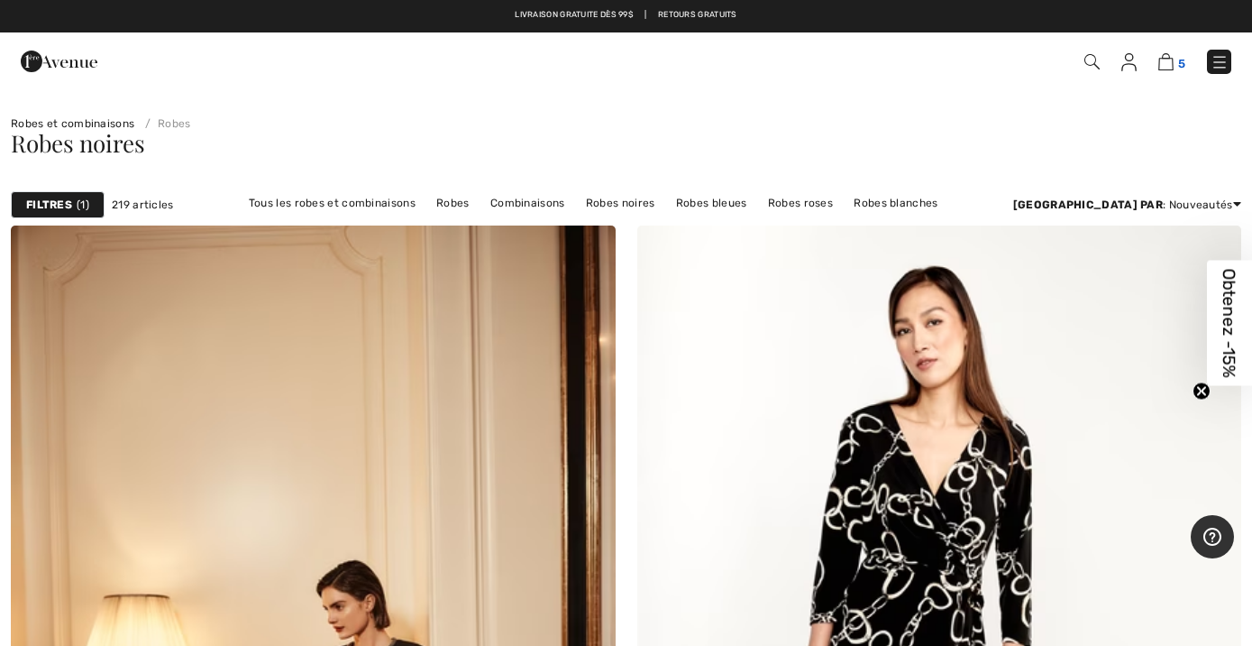
click at [1173, 59] on img at bounding box center [1166, 61] width 15 height 17
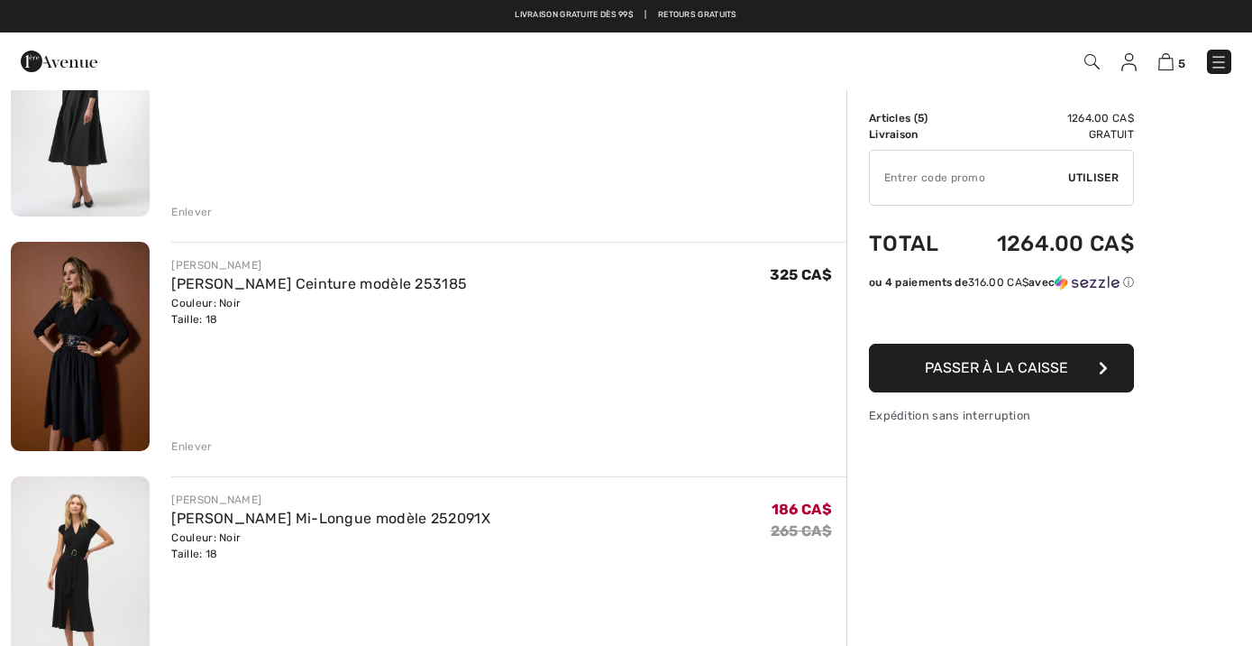
scroll to position [225, 0]
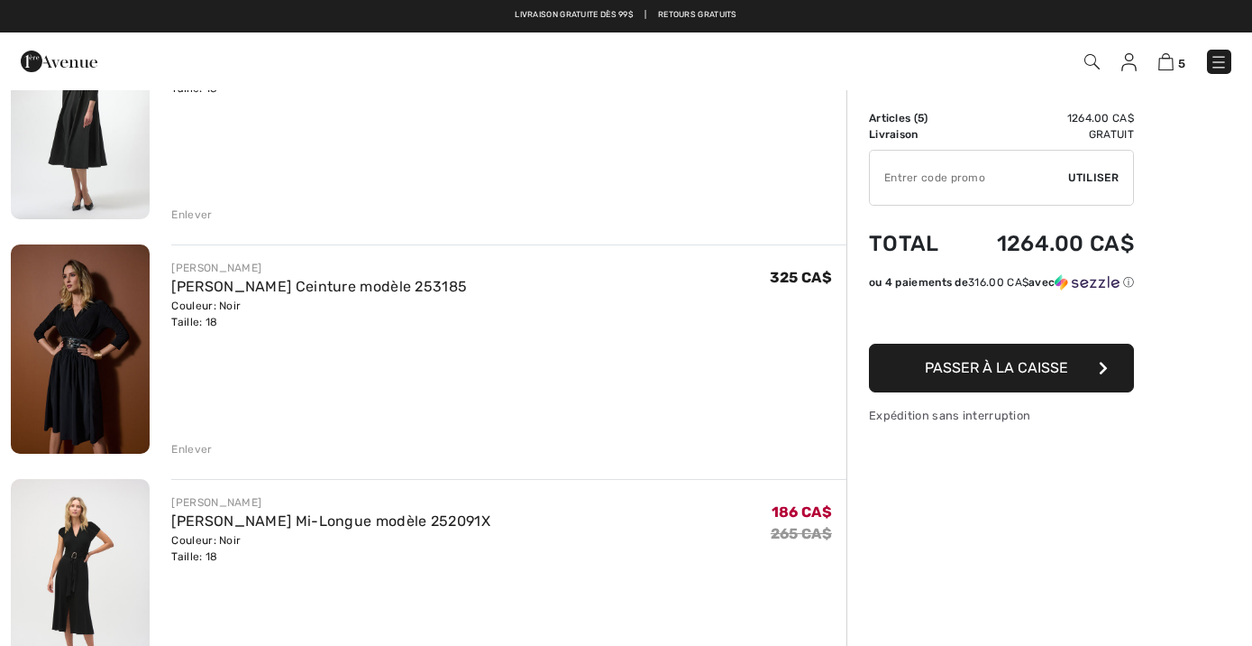
click at [663, 373] on div "JOSEPH RIBKOFF Robe Portefeuille Ceinture modèle 253185 Couleur: Noir Taille: 1…" at bounding box center [508, 350] width 675 height 213
click at [77, 393] on img at bounding box center [80, 348] width 139 height 209
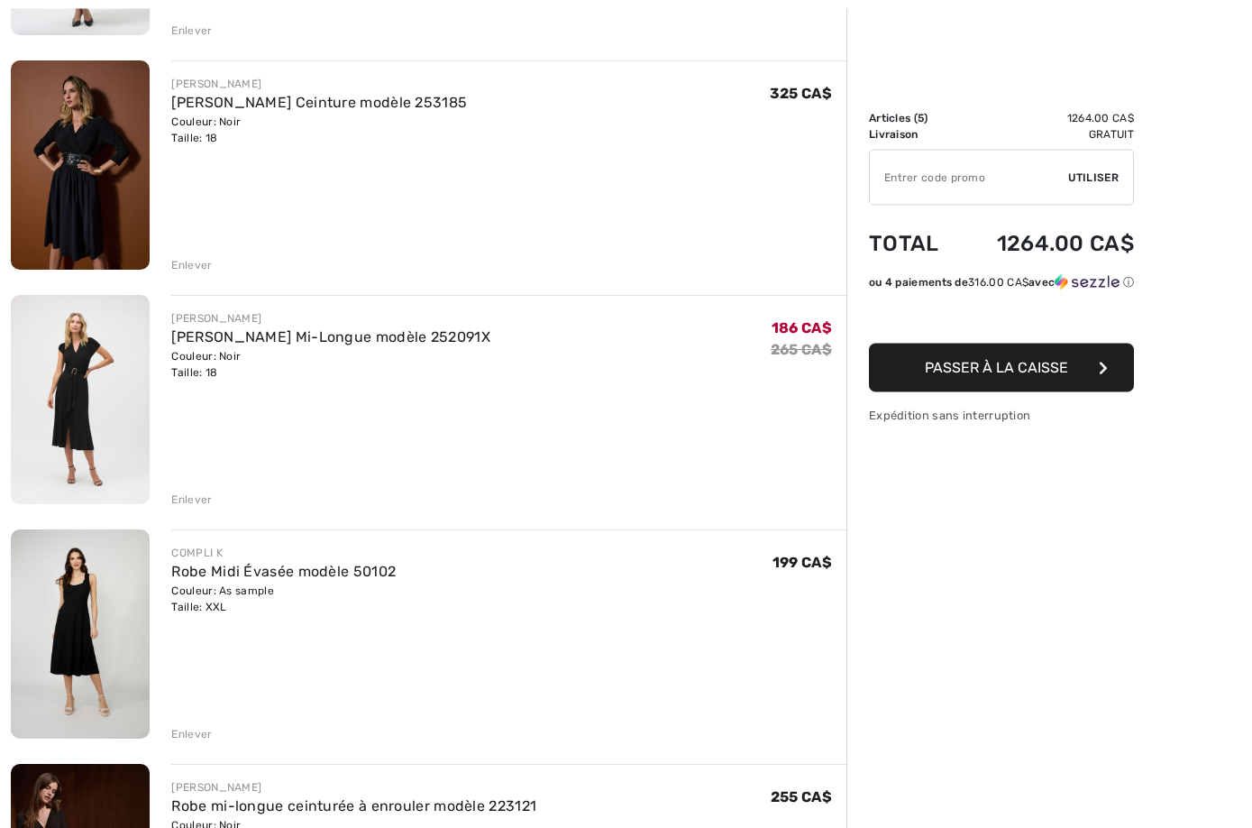
scroll to position [409, 0]
click at [434, 446] on div "[PERSON_NAME] [PERSON_NAME] Mi-Longue modèle 252091X Couleur: Noir Taille: 18 V…" at bounding box center [508, 401] width 675 height 213
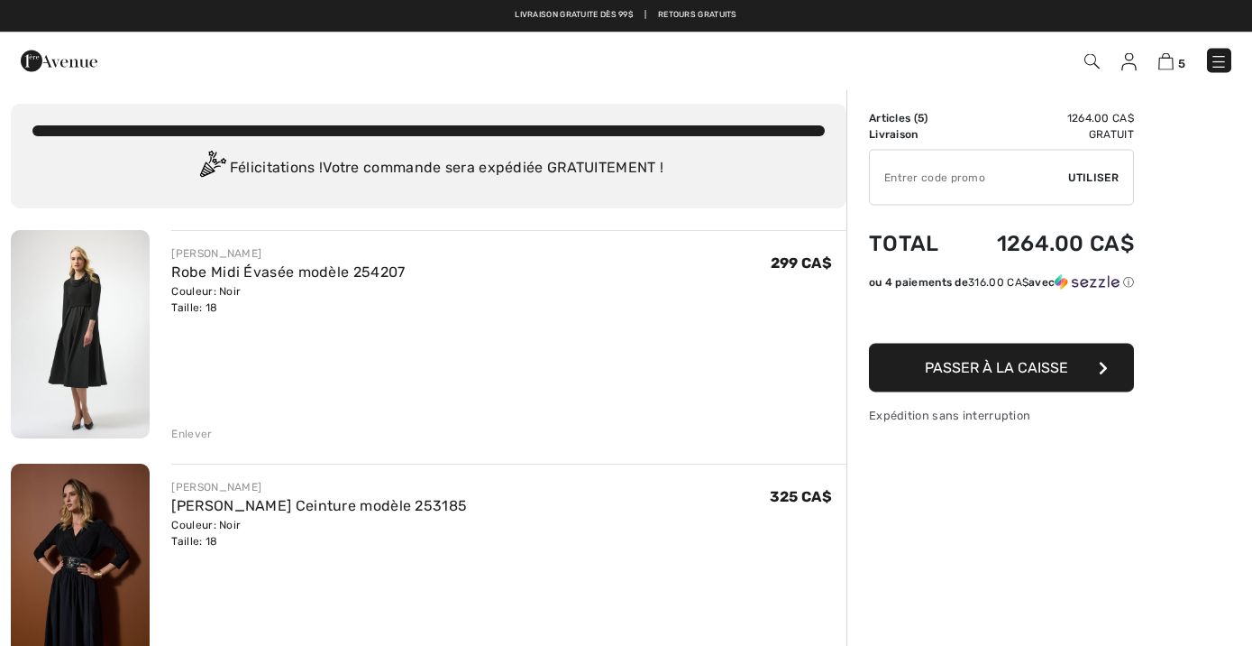
scroll to position [0, 0]
